Goal: Information Seeking & Learning: Understand process/instructions

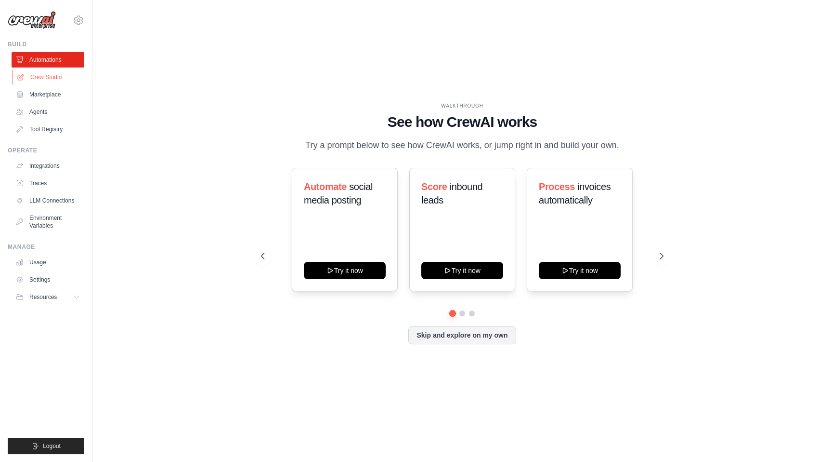
click at [46, 74] on link "Crew Studio" at bounding box center [49, 76] width 73 height 15
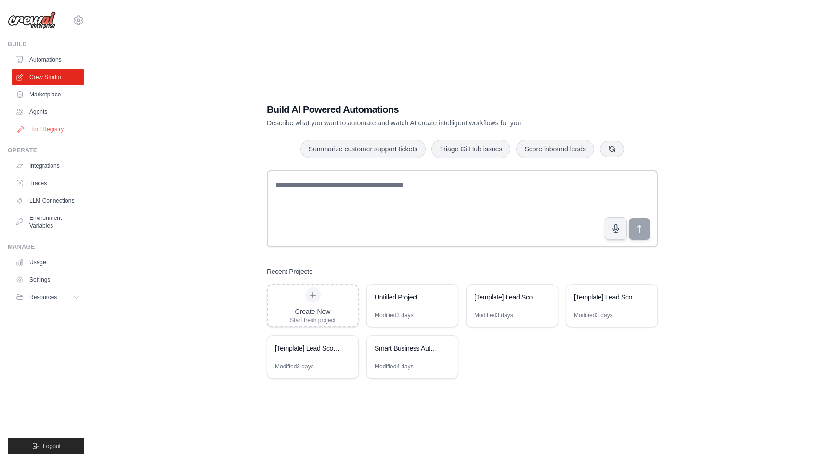
click at [54, 125] on link "Tool Registry" at bounding box center [49, 128] width 73 height 15
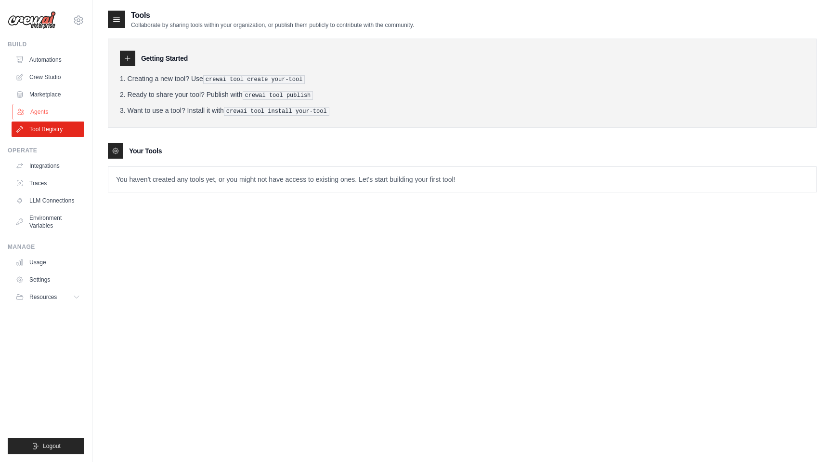
click at [43, 108] on link "Agents" at bounding box center [49, 111] width 73 height 15
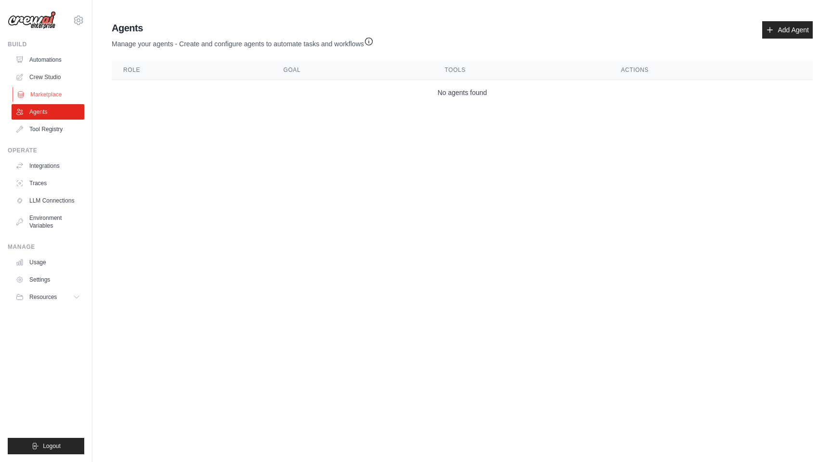
click at [55, 91] on link "Marketplace" at bounding box center [49, 94] width 73 height 15
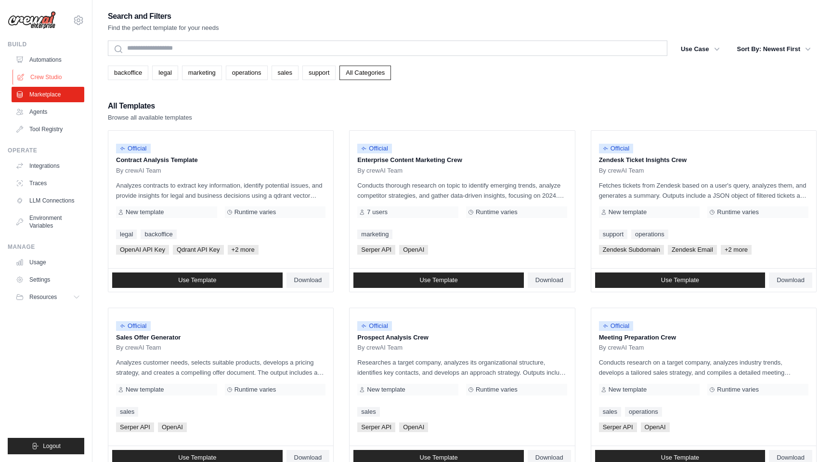
click at [44, 78] on link "Crew Studio" at bounding box center [49, 76] width 73 height 15
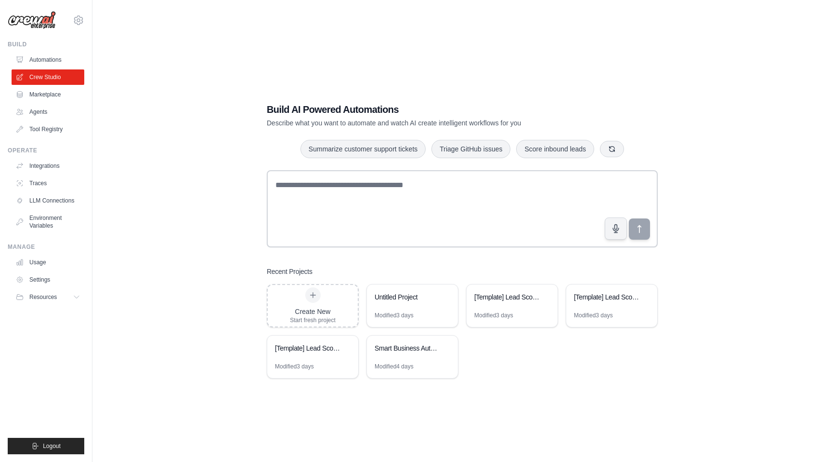
click at [50, 114] on link "Agents" at bounding box center [48, 111] width 73 height 15
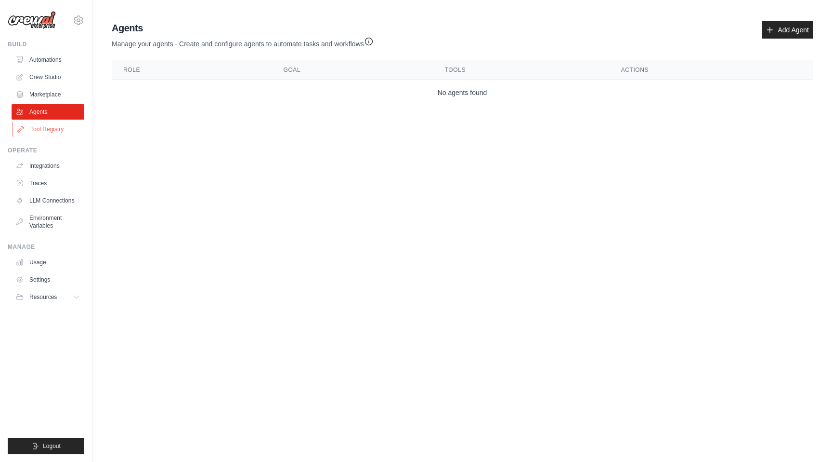
click at [58, 132] on link "Tool Registry" at bounding box center [49, 128] width 73 height 15
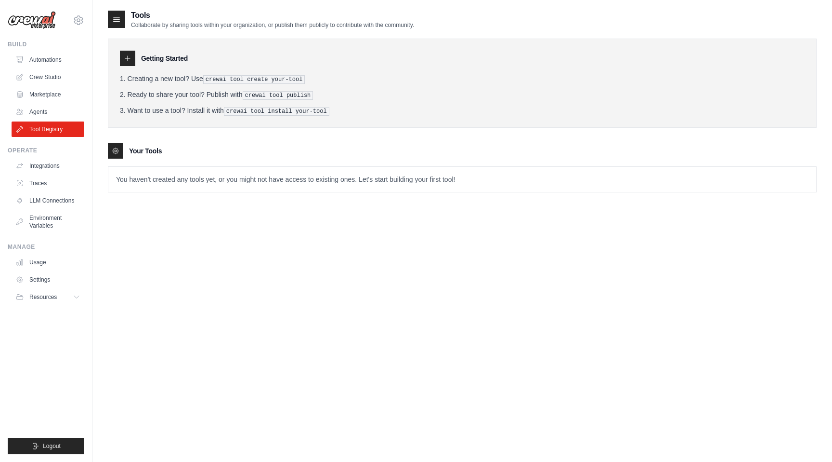
click at [129, 58] on icon at bounding box center [128, 58] width 8 height 8
click at [129, 72] on div "Getting Started Creating a new tool? Use crewai tool create your-tool Ready to …" at bounding box center [462, 83] width 709 height 89
click at [120, 148] on div at bounding box center [115, 150] width 15 height 15
click at [164, 154] on div "Your Tools" at bounding box center [462, 150] width 709 height 15
click at [211, 189] on p "You haven't created any tools yet, or you might not have access to existing one…" at bounding box center [462, 179] width 708 height 25
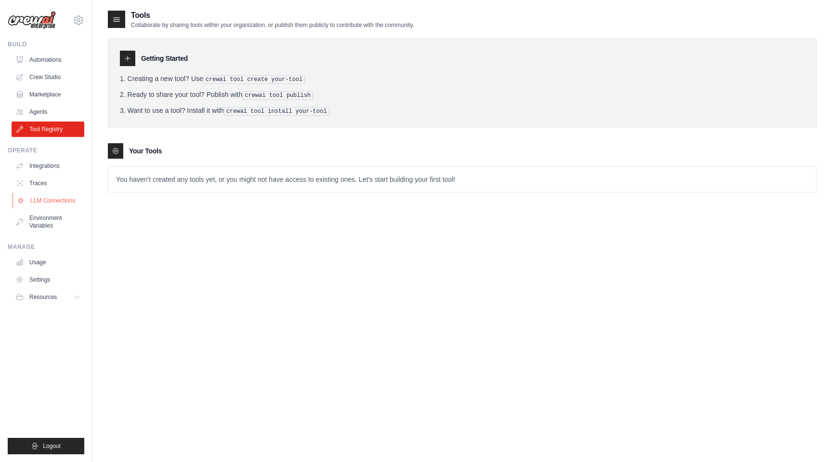
click at [69, 198] on link "LLM Connections" at bounding box center [49, 200] width 73 height 15
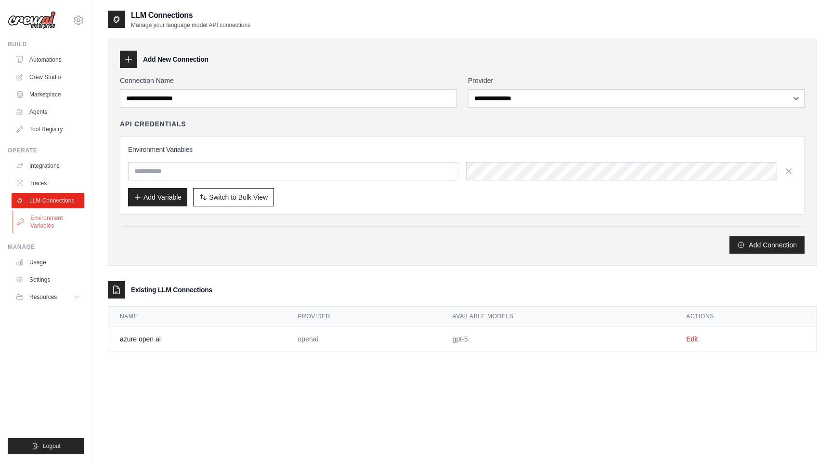
click at [40, 218] on link "Environment Variables" at bounding box center [49, 221] width 73 height 23
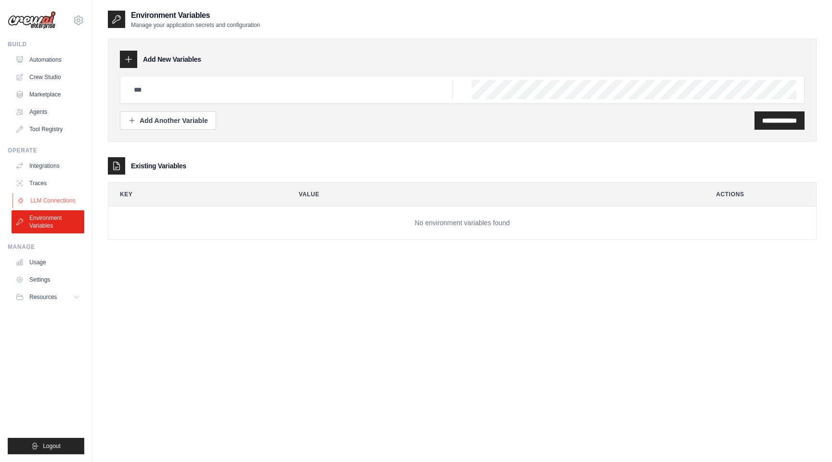
click at [50, 195] on link "LLM Connections" at bounding box center [49, 200] width 73 height 15
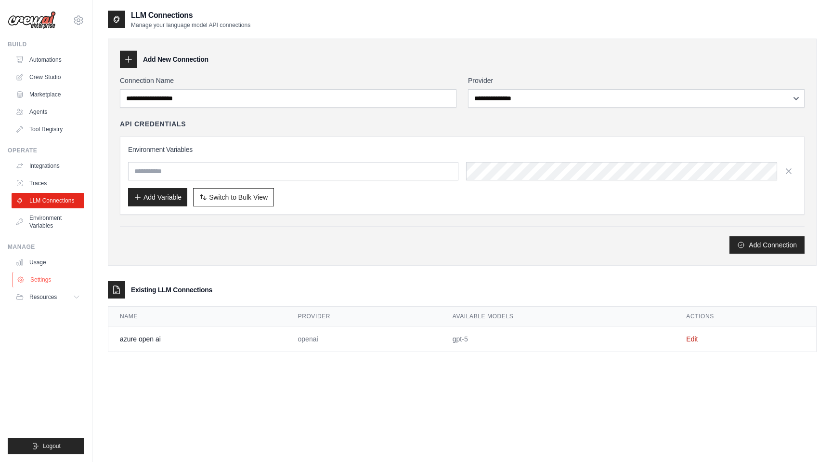
click at [39, 275] on link "Settings" at bounding box center [49, 279] width 73 height 15
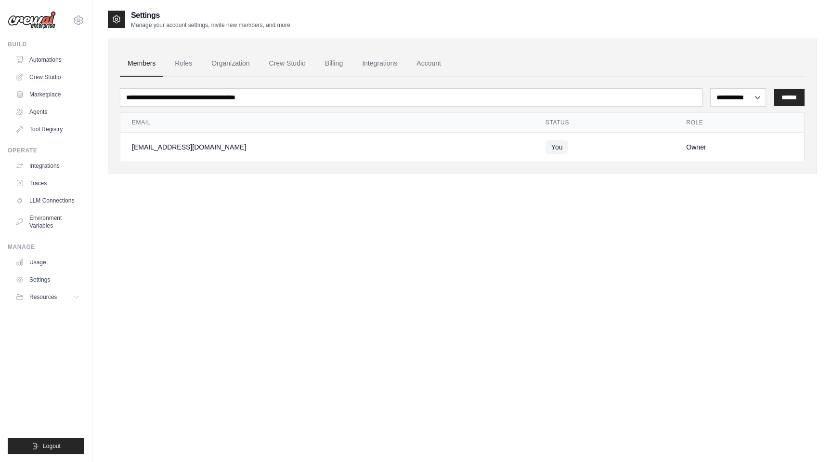
click at [47, 307] on ul "Build Automations Crew Studio Marketplace Agents" at bounding box center [46, 246] width 77 height 413
click at [74, 298] on icon at bounding box center [78, 297] width 8 height 8
click at [55, 360] on span "Video Tutorials" at bounding box center [53, 360] width 38 height 8
click at [47, 113] on link "Agents" at bounding box center [49, 111] width 73 height 15
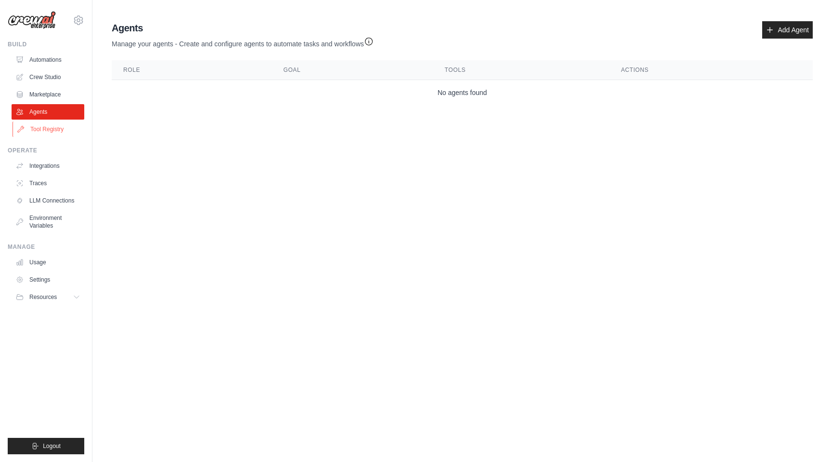
click at [48, 122] on link "Tool Registry" at bounding box center [49, 128] width 73 height 15
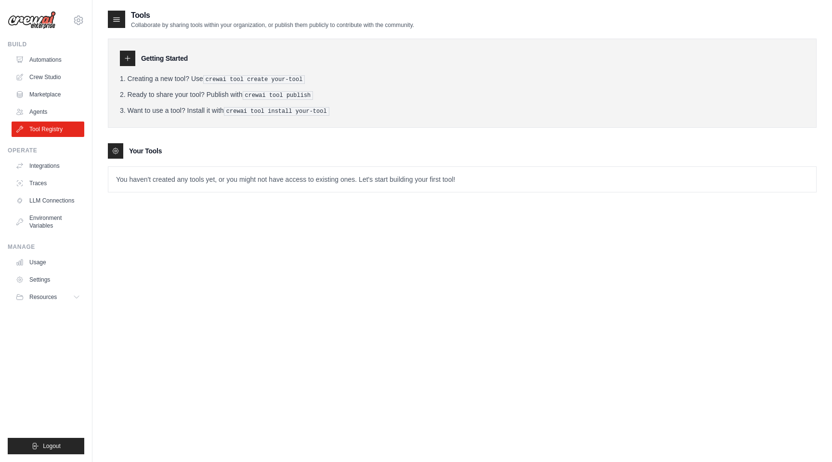
click at [137, 60] on div "Getting Started" at bounding box center [462, 58] width 685 height 15
click at [243, 80] on pre "crewai tool create your-tool" at bounding box center [254, 79] width 102 height 9
click at [251, 96] on pre "crewai tool publish" at bounding box center [278, 95] width 71 height 9
drag, startPoint x: 135, startPoint y: 79, endPoint x: 188, endPoint y: 79, distance: 53.0
click at [188, 79] on li "Creating a new tool? Use crewai tool create your-tool" at bounding box center [462, 79] width 685 height 10
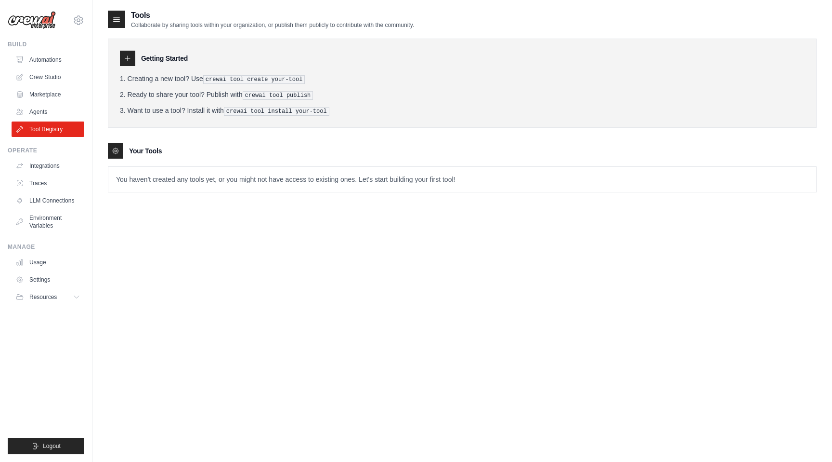
click at [188, 79] on li "Creating a new tool? Use crewai tool create your-tool" at bounding box center [462, 79] width 685 height 10
click at [42, 263] on link "Usage" at bounding box center [49, 261] width 73 height 15
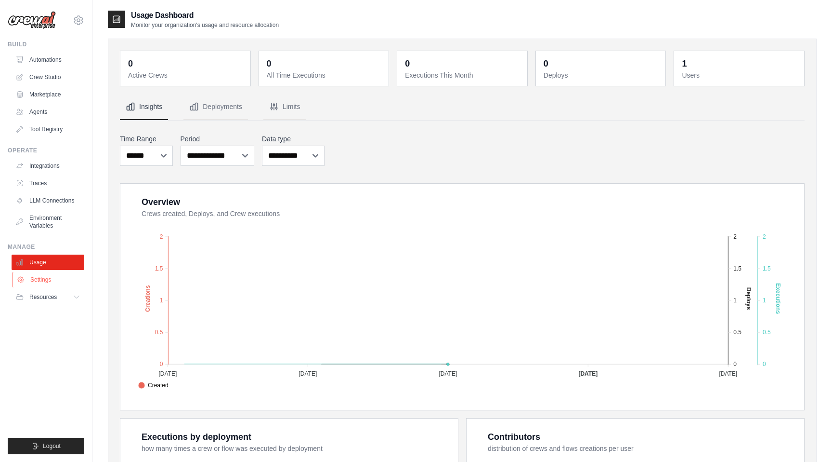
click at [55, 281] on link "Settings" at bounding box center [49, 279] width 73 height 15
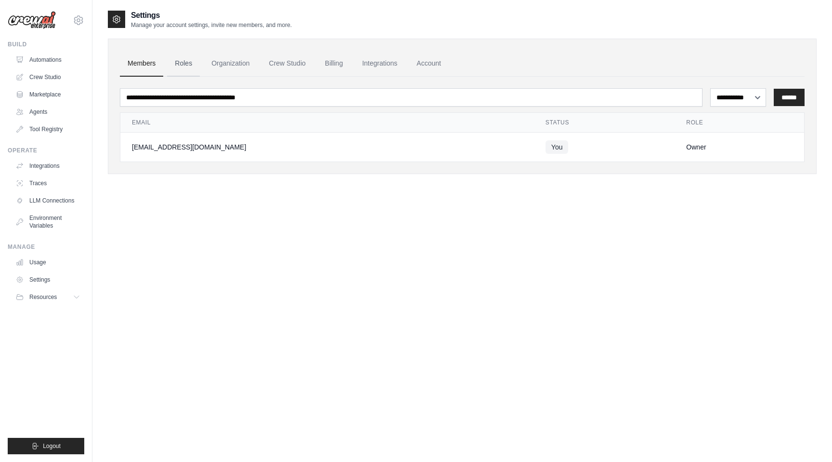
click at [181, 61] on link "Roles" at bounding box center [183, 64] width 33 height 26
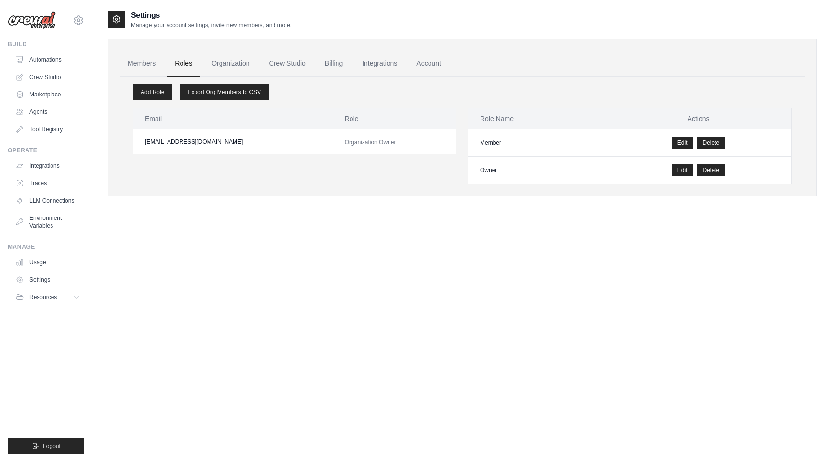
click at [220, 62] on link "Organization" at bounding box center [230, 64] width 53 height 26
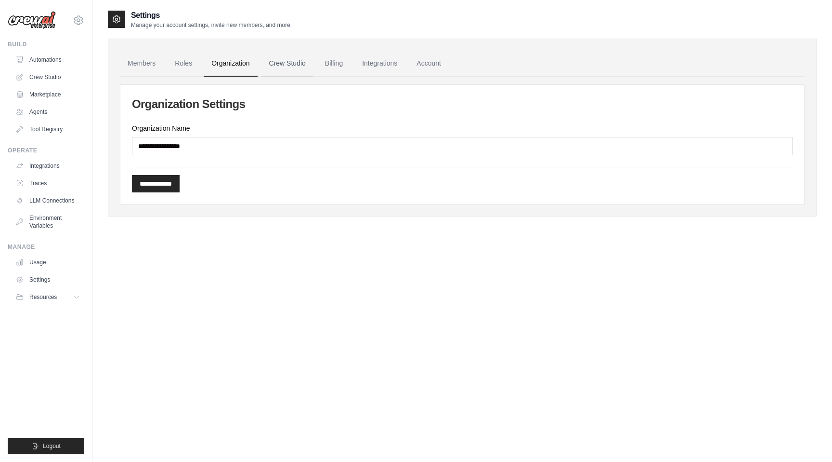
click at [272, 62] on link "Crew Studio" at bounding box center [288, 64] width 52 height 26
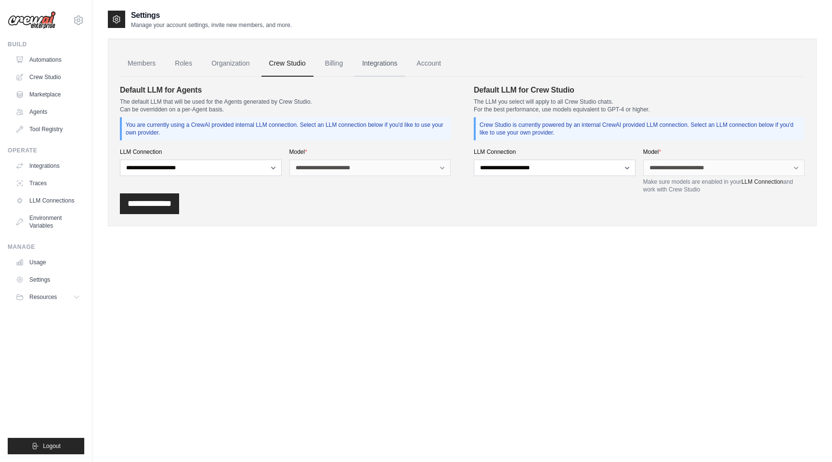
click at [378, 65] on link "Integrations" at bounding box center [380, 64] width 51 height 26
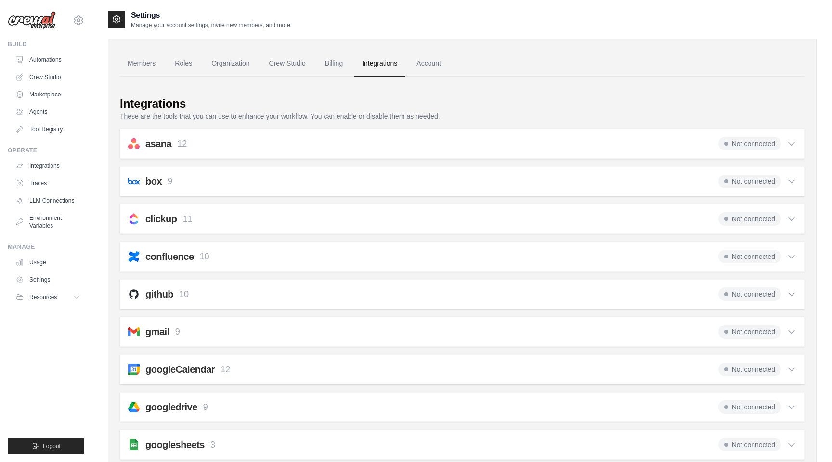
click at [432, 63] on link "Account" at bounding box center [429, 64] width 40 height 26
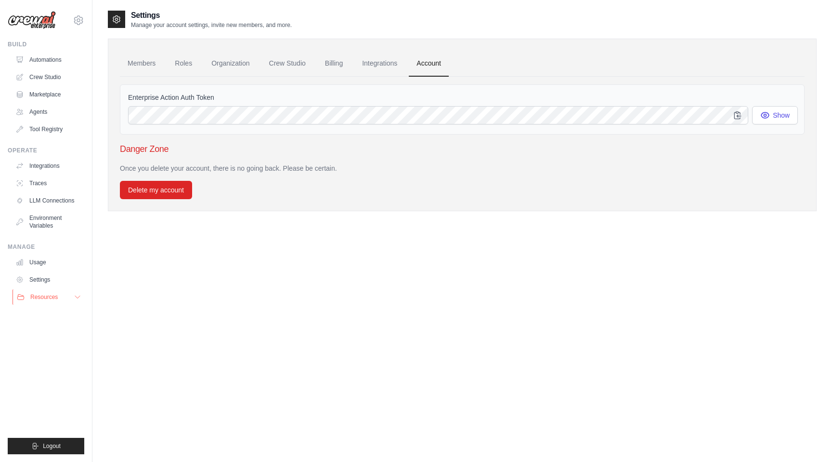
click at [45, 300] on span "Resources" at bounding box center [43, 297] width 27 height 8
click at [60, 74] on link "Crew Studio" at bounding box center [49, 76] width 73 height 15
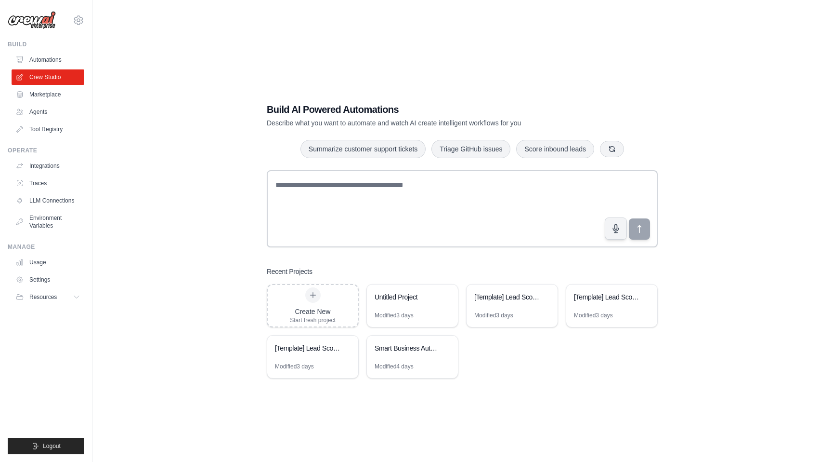
click at [53, 103] on ul "Automations Crew Studio Marketplace Agents Tool Registry" at bounding box center [48, 94] width 73 height 85
click at [186, 303] on div "Build AI Powered Automations Describe what you want to automate and watch AI cr…" at bounding box center [462, 241] width 709 height 462
click at [51, 95] on link "Marketplace" at bounding box center [49, 94] width 73 height 15
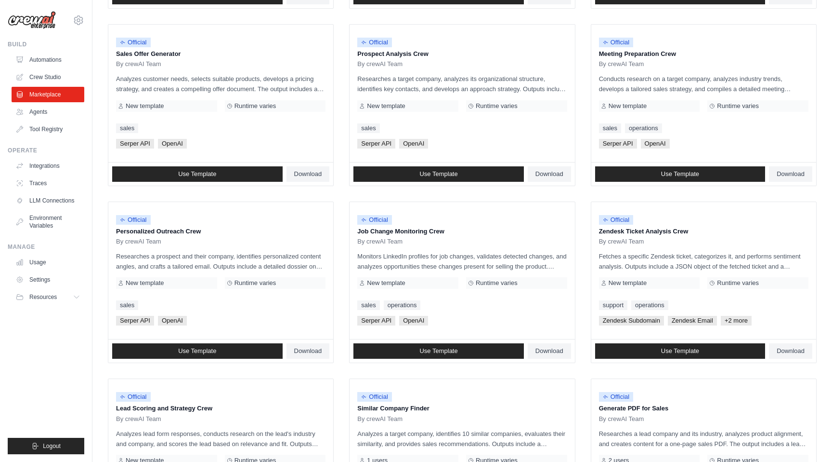
scroll to position [431, 0]
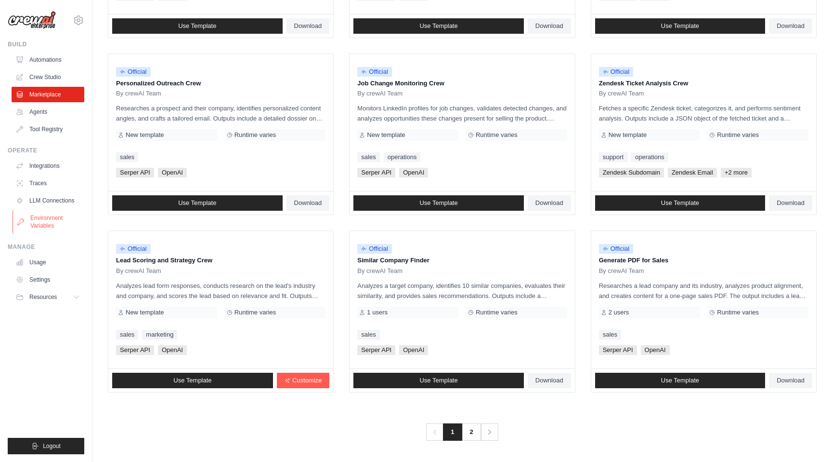
click at [52, 227] on link "Environment Variables" at bounding box center [49, 221] width 73 height 23
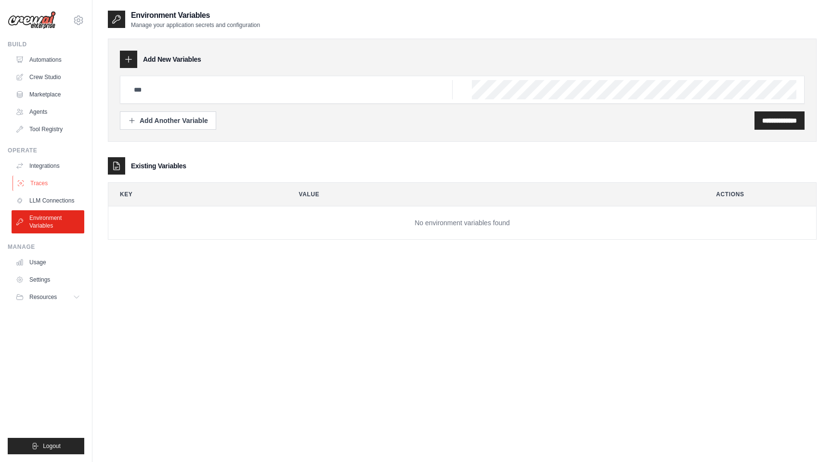
click at [43, 180] on link "Traces" at bounding box center [49, 182] width 73 height 15
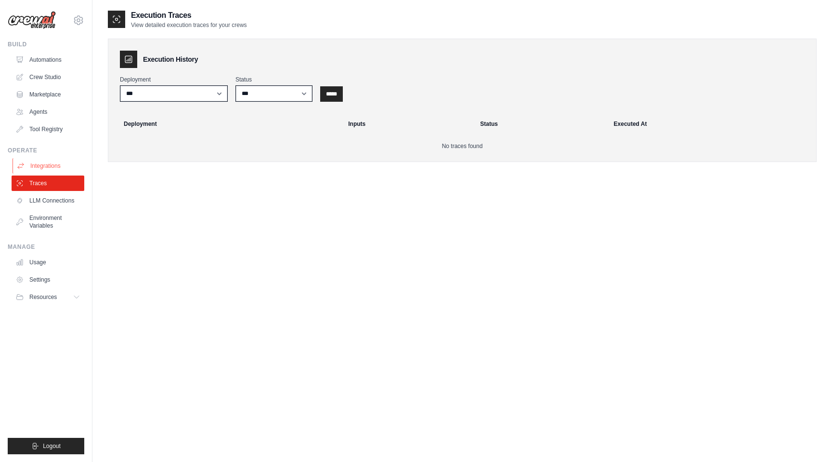
click at [52, 163] on link "Integrations" at bounding box center [49, 165] width 73 height 15
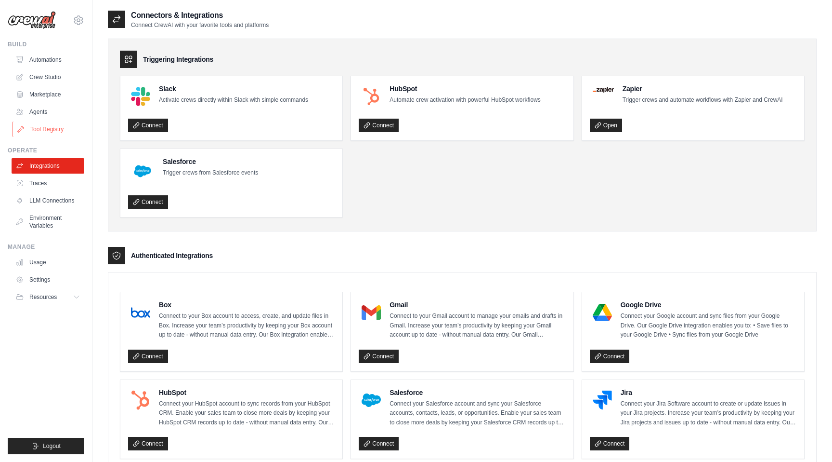
click at [60, 131] on link "Tool Registry" at bounding box center [49, 128] width 73 height 15
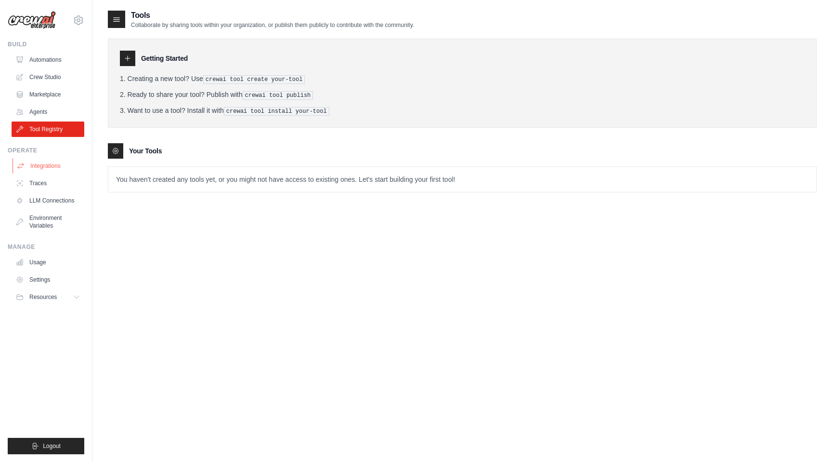
click at [54, 172] on link "Integrations" at bounding box center [49, 165] width 73 height 15
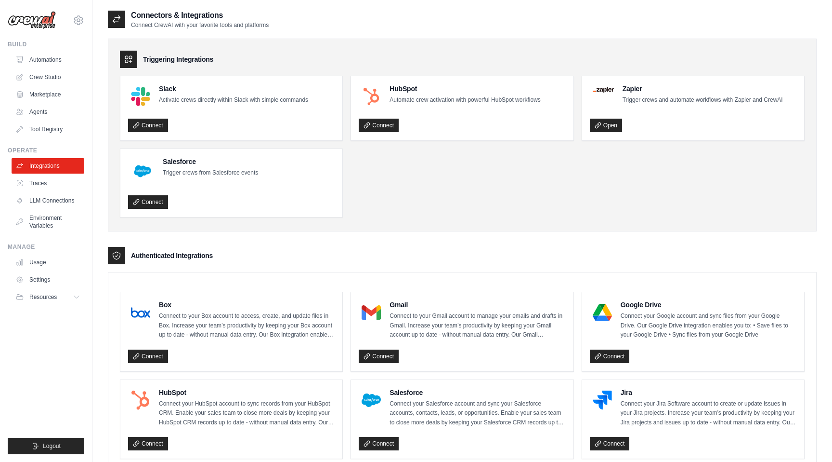
drag, startPoint x: 179, startPoint y: 254, endPoint x: 206, endPoint y: 254, distance: 26.5
click at [206, 254] on h3 "Authenticated Integrations" at bounding box center [172, 256] width 82 height 10
click at [365, 206] on ul "Slack Activate crews directly within Slack with simple commands Connect HubSpot…" at bounding box center [462, 147] width 685 height 142
click at [383, 223] on div "Triggering Integrations Slack Activate crews directly within Slack with simple …" at bounding box center [462, 135] width 709 height 193
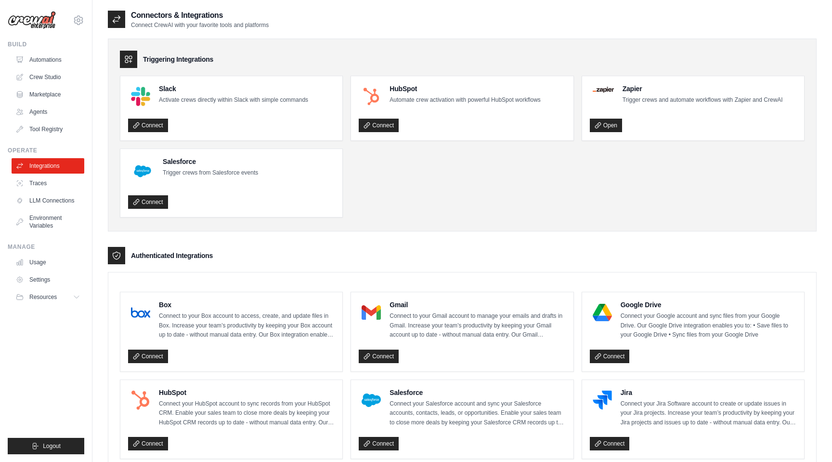
click at [407, 227] on div "Triggering Integrations Slack Activate crews directly within Slack with simple …" at bounding box center [462, 135] width 709 height 193
click at [414, 219] on div "Triggering Integrations Slack Activate crews directly within Slack with simple …" at bounding box center [462, 135] width 709 height 193
click at [414, 214] on ul "Slack Activate crews directly within Slack with simple commands Connect HubSpot…" at bounding box center [462, 147] width 685 height 142
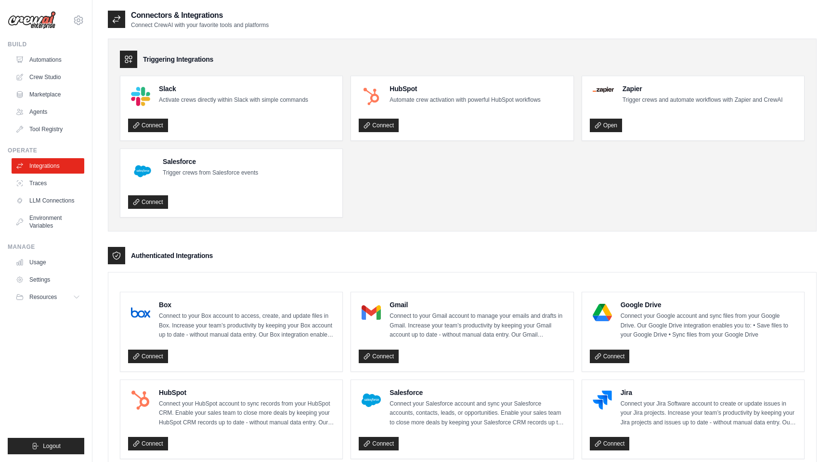
drag, startPoint x: 152, startPoint y: 17, endPoint x: 265, endPoint y: 20, distance: 113.7
click at [265, 20] on div "Connectors & Integrations Connect CrewAI with your favorite tools and platforms" at bounding box center [462, 19] width 709 height 19
drag, startPoint x: 241, startPoint y: 23, endPoint x: 174, endPoint y: 31, distance: 67.5
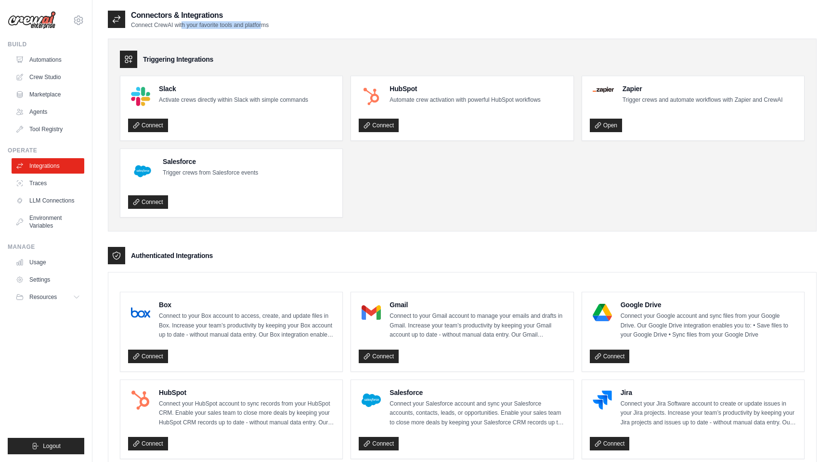
drag, startPoint x: 176, startPoint y: 25, endPoint x: 252, endPoint y: 25, distance: 76.6
click at [252, 25] on p "Connect CrewAI with your favorite tools and platforms" at bounding box center [200, 25] width 138 height 8
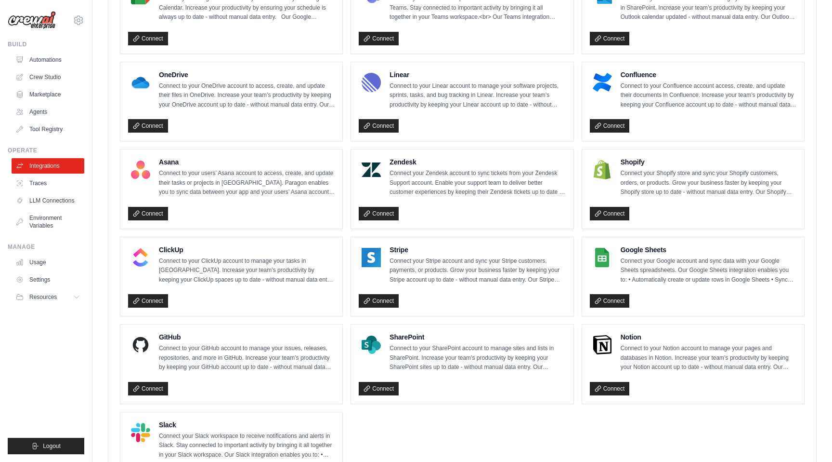
scroll to position [557, 0]
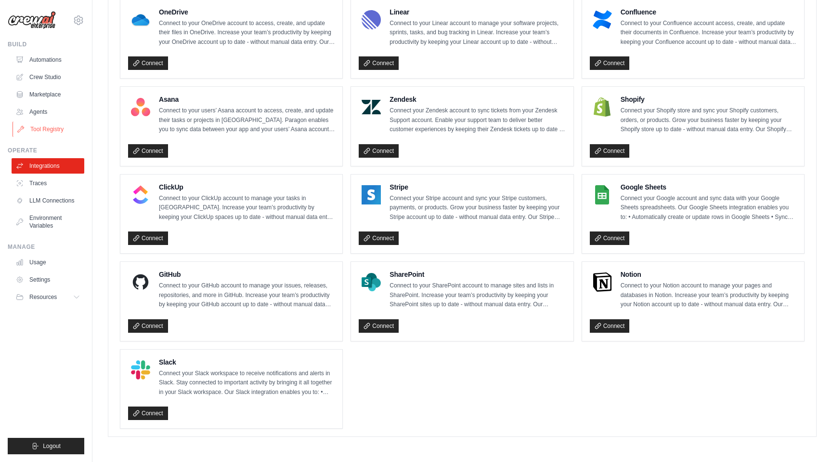
click at [51, 132] on link "Tool Registry" at bounding box center [49, 128] width 73 height 15
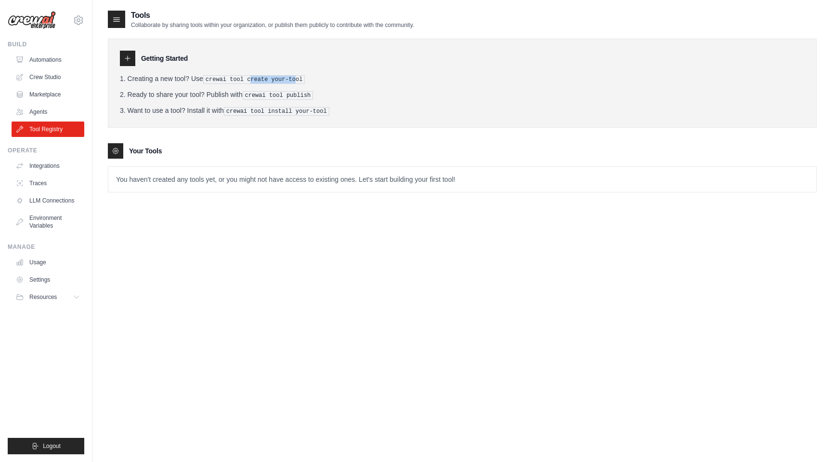
drag, startPoint x: 245, startPoint y: 76, endPoint x: 290, endPoint y: 80, distance: 44.5
click at [290, 80] on pre "crewai tool create your-tool" at bounding box center [254, 79] width 102 height 9
drag, startPoint x: 244, startPoint y: 93, endPoint x: 286, endPoint y: 93, distance: 42.4
click at [286, 93] on pre "crewai tool publish" at bounding box center [278, 95] width 71 height 9
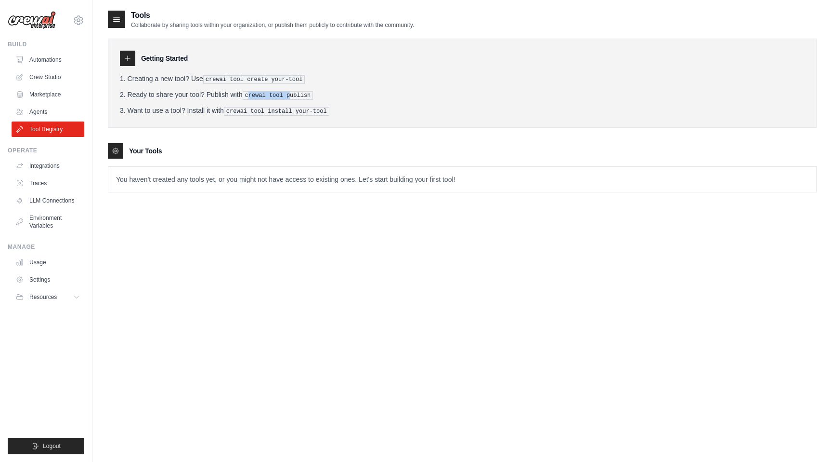
click at [286, 93] on pre "crewai tool publish" at bounding box center [278, 95] width 71 height 9
drag, startPoint x: 236, startPoint y: 107, endPoint x: 309, endPoint y: 106, distance: 73.7
click at [309, 107] on pre "crewai tool install your-tool" at bounding box center [277, 111] width 106 height 9
click at [50, 164] on link "Integrations" at bounding box center [49, 165] width 73 height 15
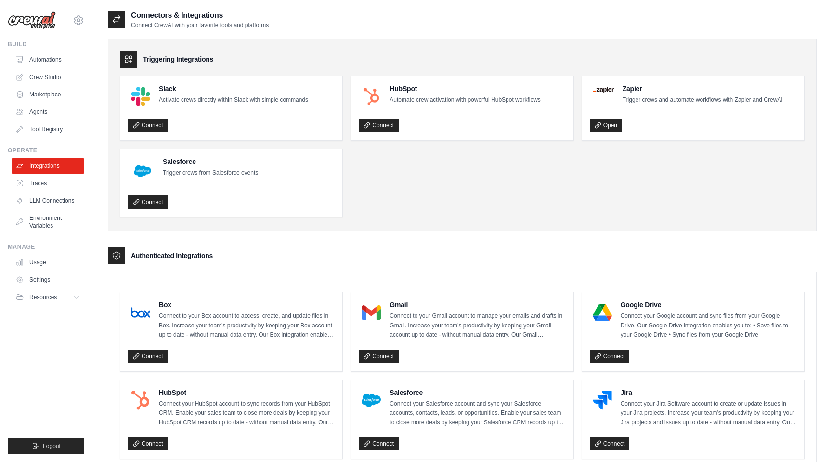
scroll to position [2, 0]
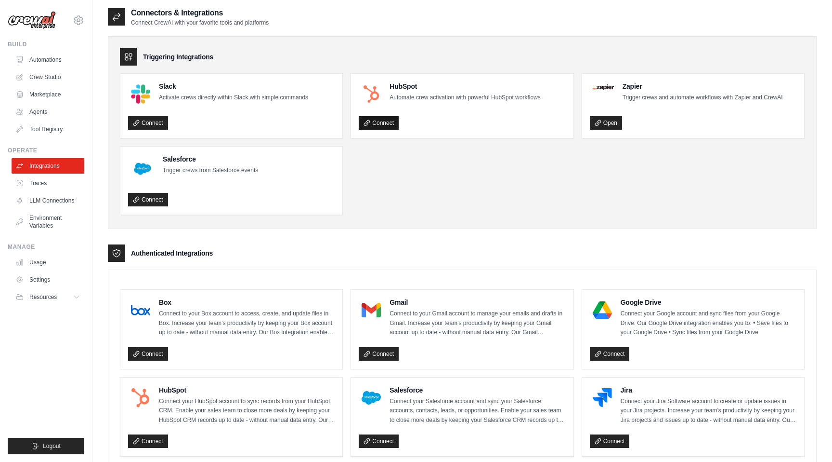
click at [382, 120] on link "Connect" at bounding box center [379, 122] width 40 height 13
drag, startPoint x: 181, startPoint y: 23, endPoint x: 288, endPoint y: 23, distance: 107.4
click at [288, 23] on div "Connectors & Integrations Connect CrewAI with your favorite tools and platforms" at bounding box center [462, 16] width 709 height 19
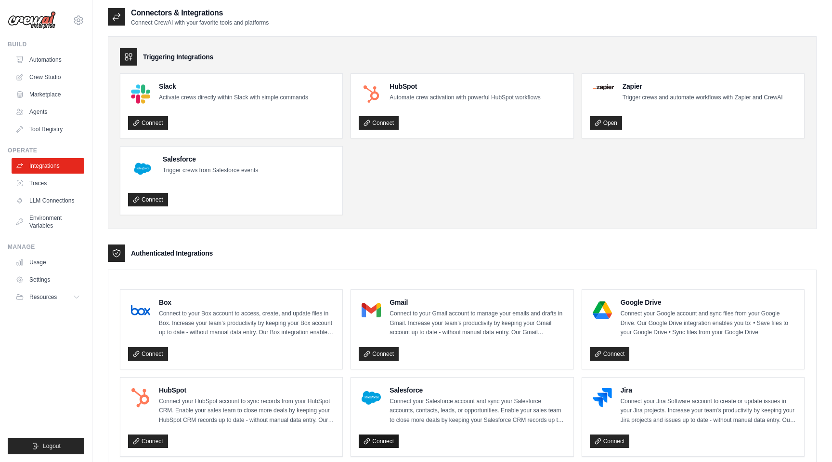
click at [377, 441] on link "Connect" at bounding box center [379, 440] width 40 height 13
click at [579, 207] on ul "Slack Activate crews directly within Slack with simple commands Connect HubSpot…" at bounding box center [462, 144] width 685 height 142
